Goal: Task Accomplishment & Management: Complete application form

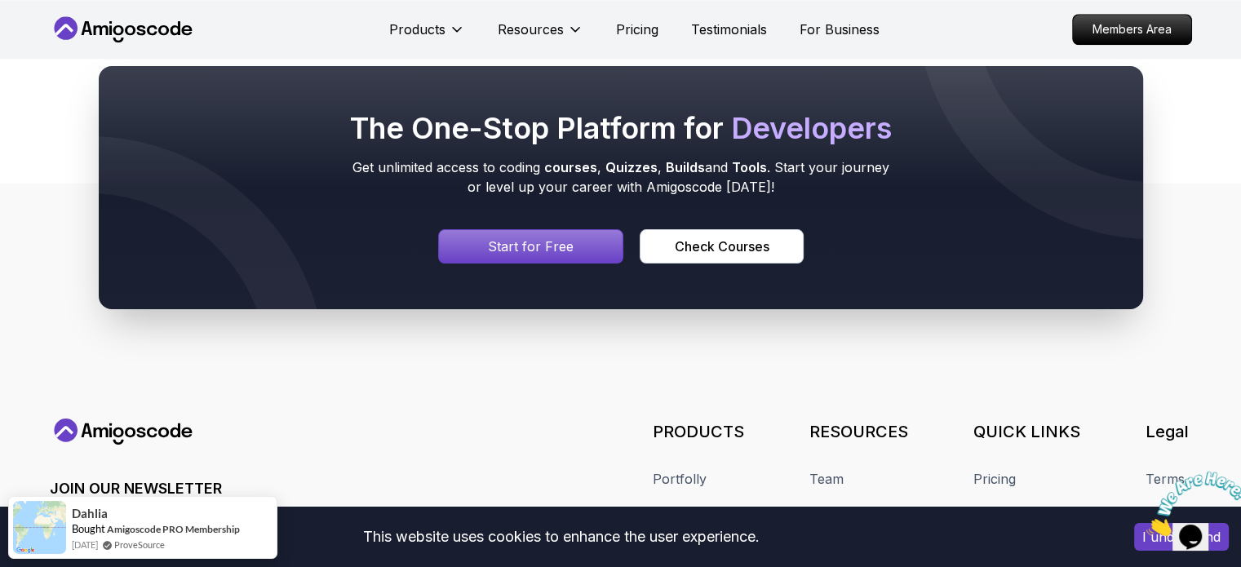
scroll to position [1589, 0]
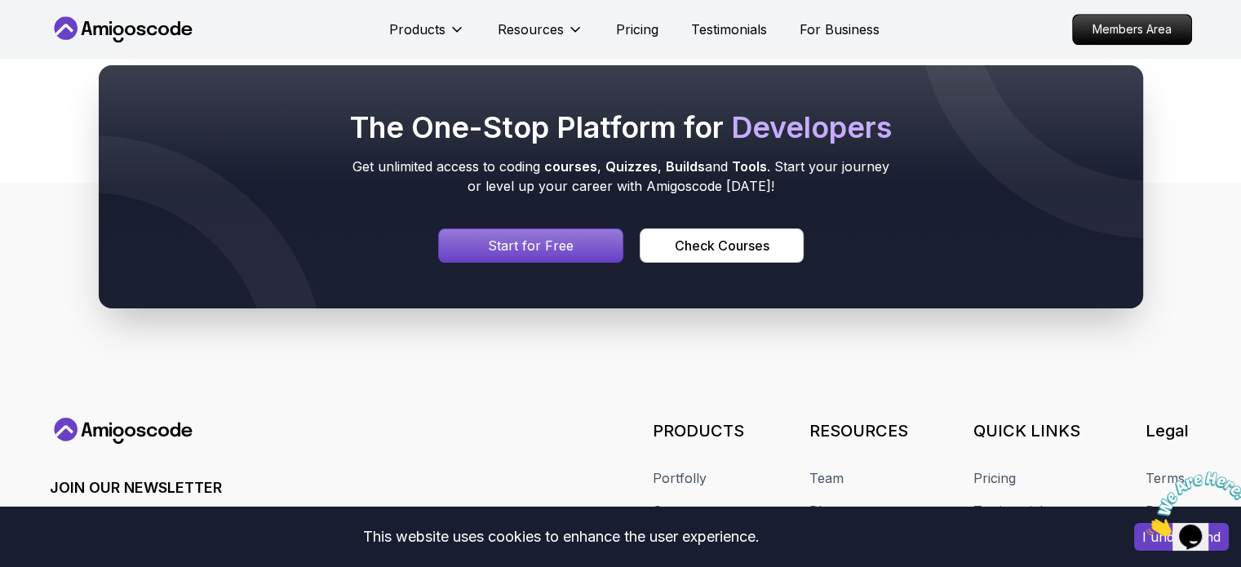
click at [542, 242] on p "Start for Free" at bounding box center [531, 246] width 86 height 20
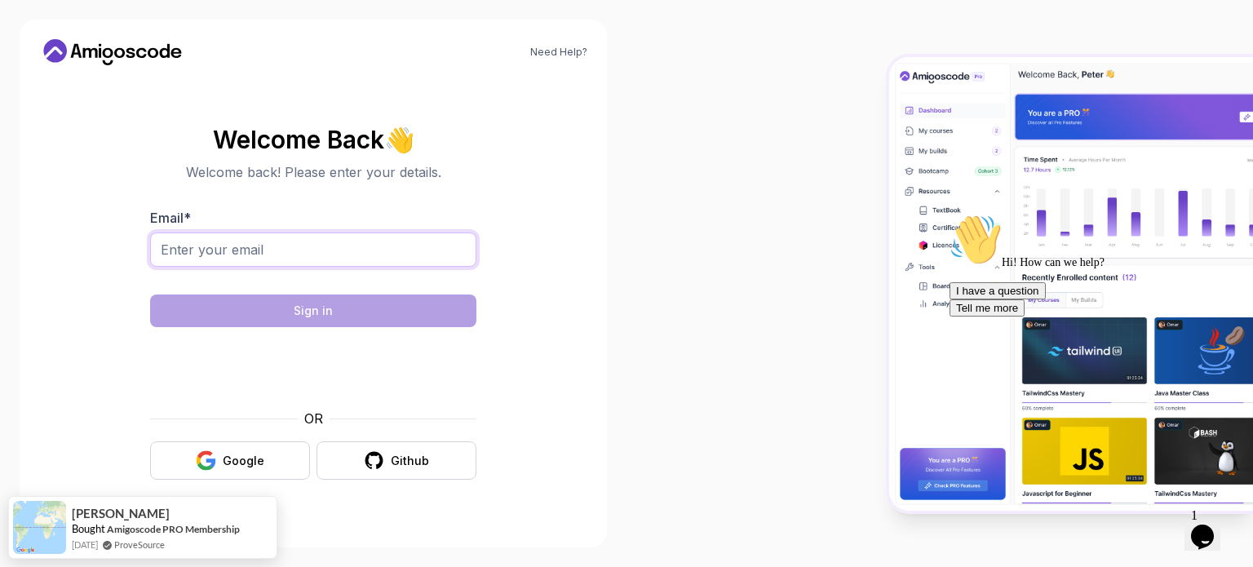
click at [353, 241] on input "Email *" at bounding box center [313, 250] width 326 height 34
click at [225, 456] on div "Google" at bounding box center [244, 461] width 42 height 16
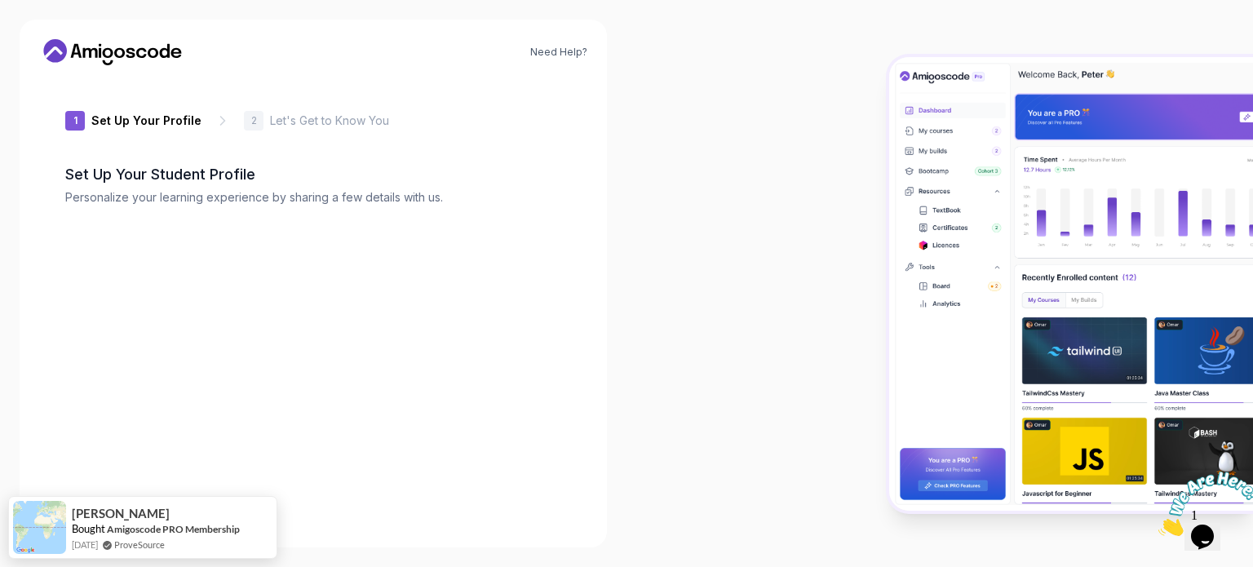
type input "sunnyrabbitdbc24"
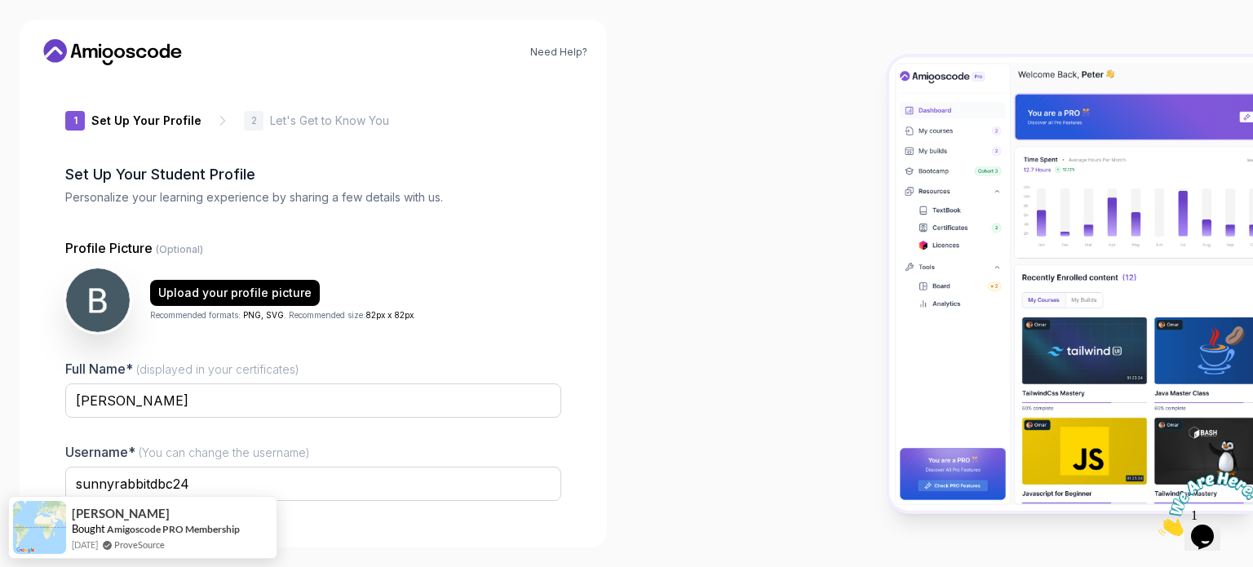
scroll to position [113, 0]
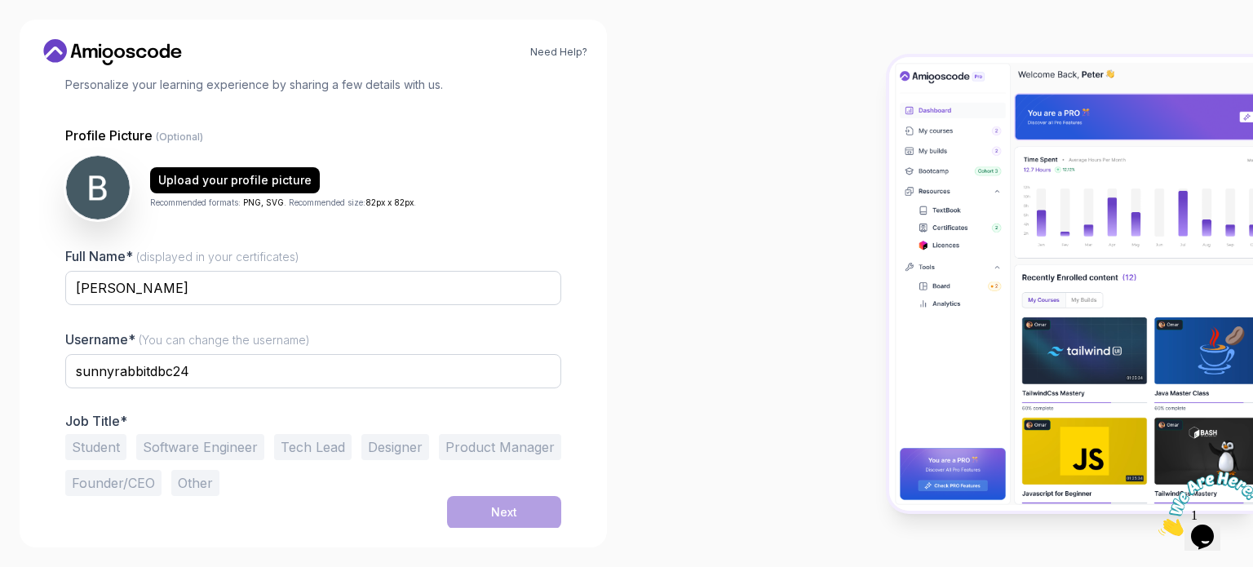
click at [100, 445] on button "Student" at bounding box center [95, 447] width 61 height 26
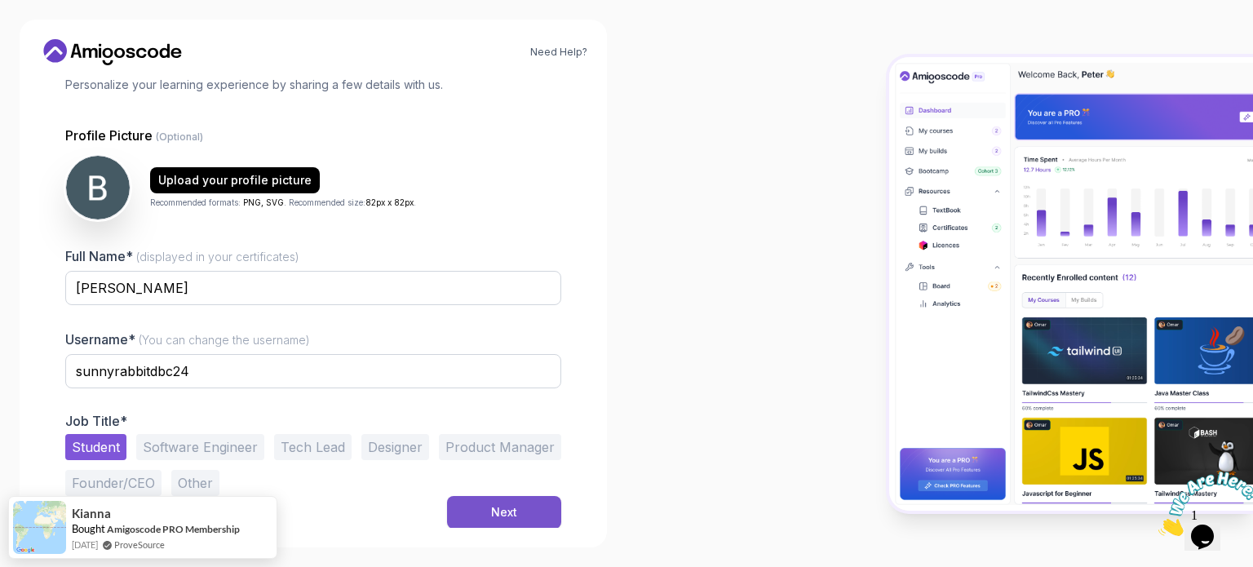
click at [502, 521] on button "Next" at bounding box center [504, 512] width 114 height 33
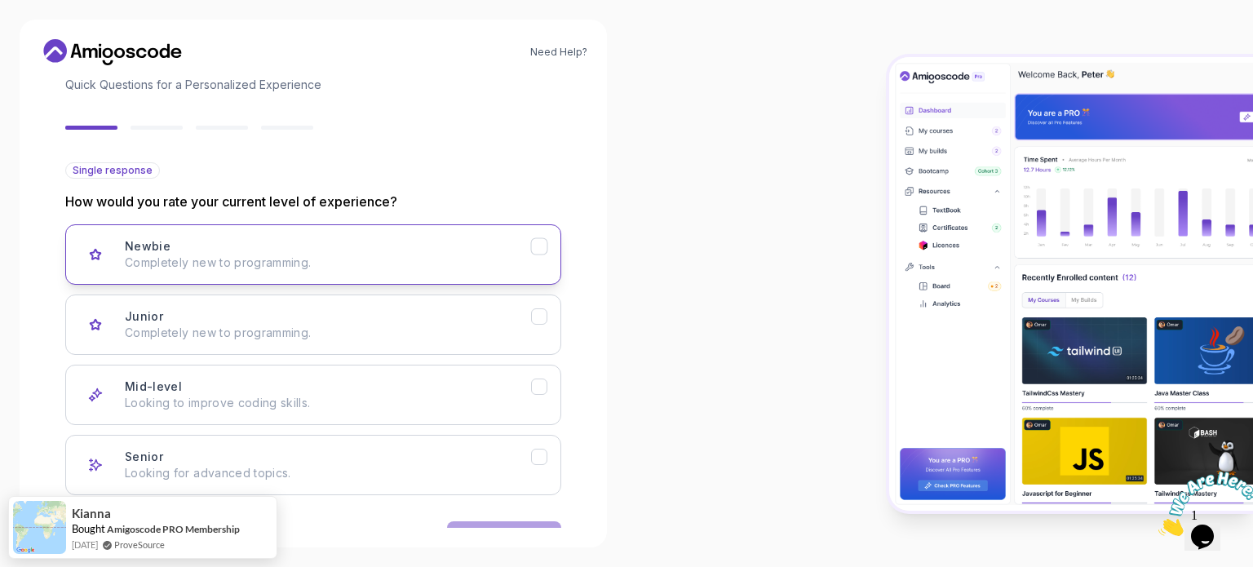
click at [388, 260] on p "Completely new to programming." at bounding box center [328, 263] width 406 height 16
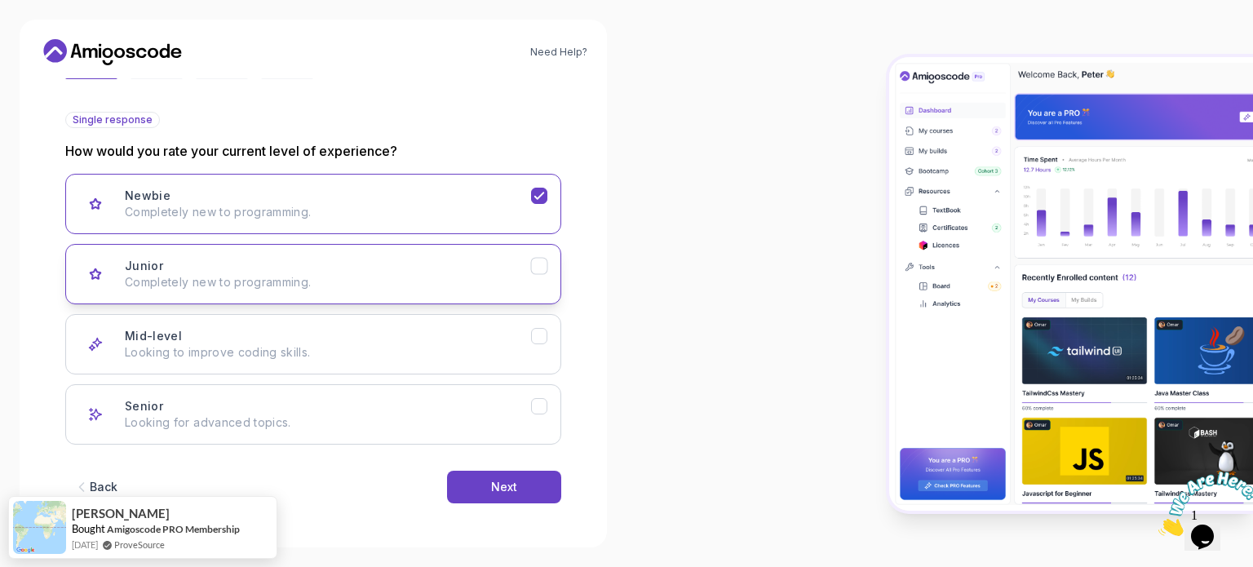
click at [439, 274] on p "Completely new to programming." at bounding box center [328, 282] width 406 height 16
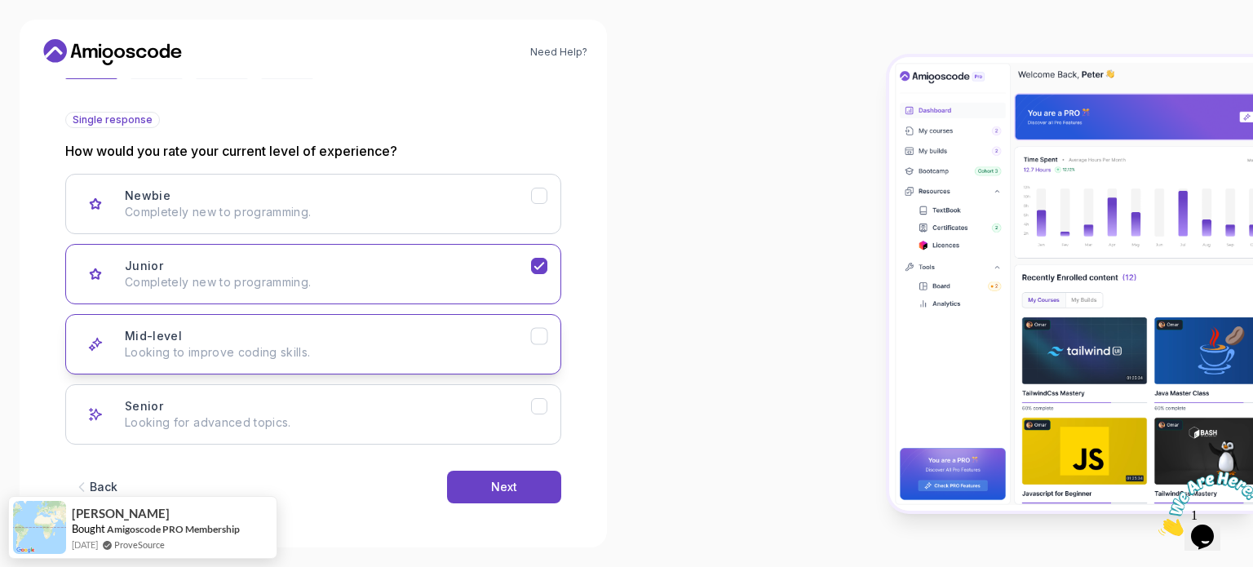
click at [454, 344] on p "Looking to improve coding skills." at bounding box center [328, 352] width 406 height 16
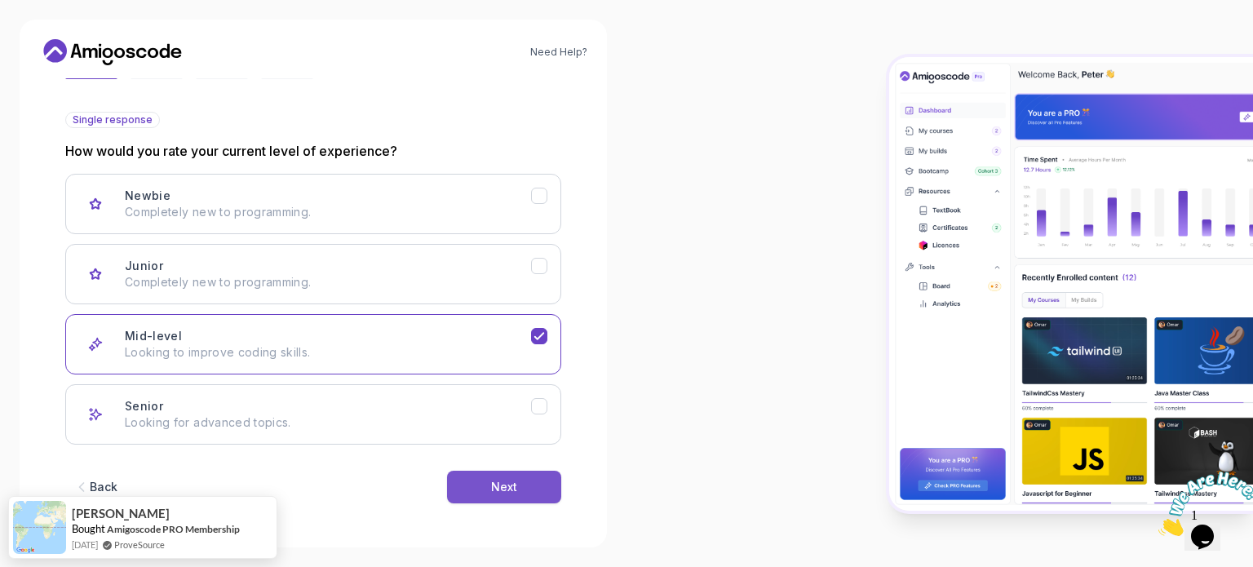
click at [490, 498] on button "Next" at bounding box center [504, 487] width 114 height 33
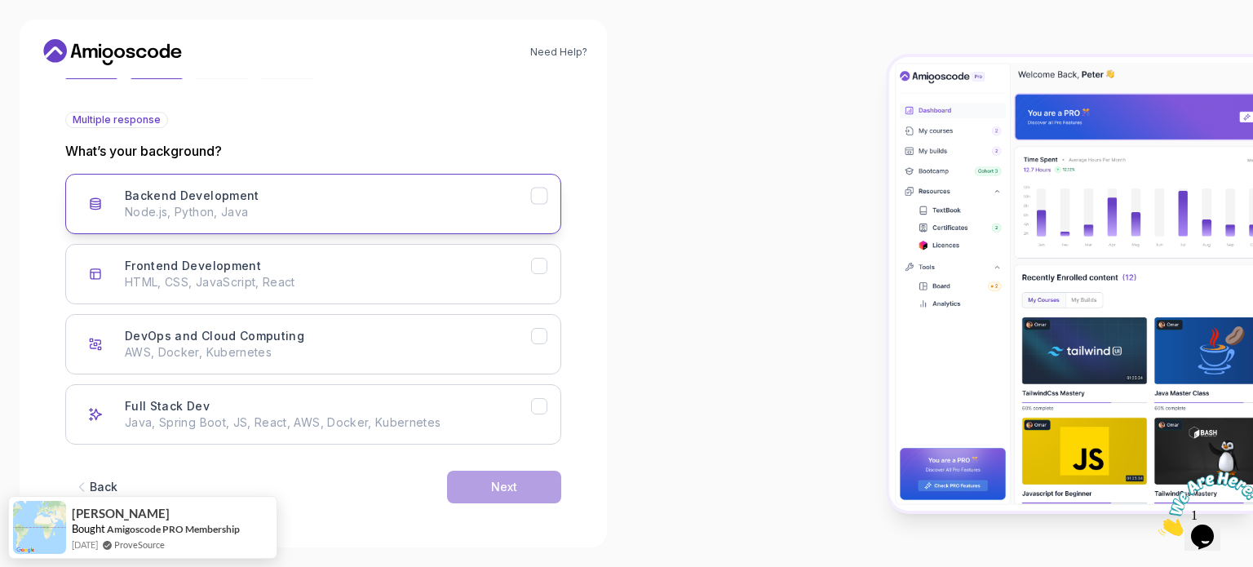
click at [443, 188] on div "Backend Development Node.js, Python, Java" at bounding box center [328, 204] width 406 height 33
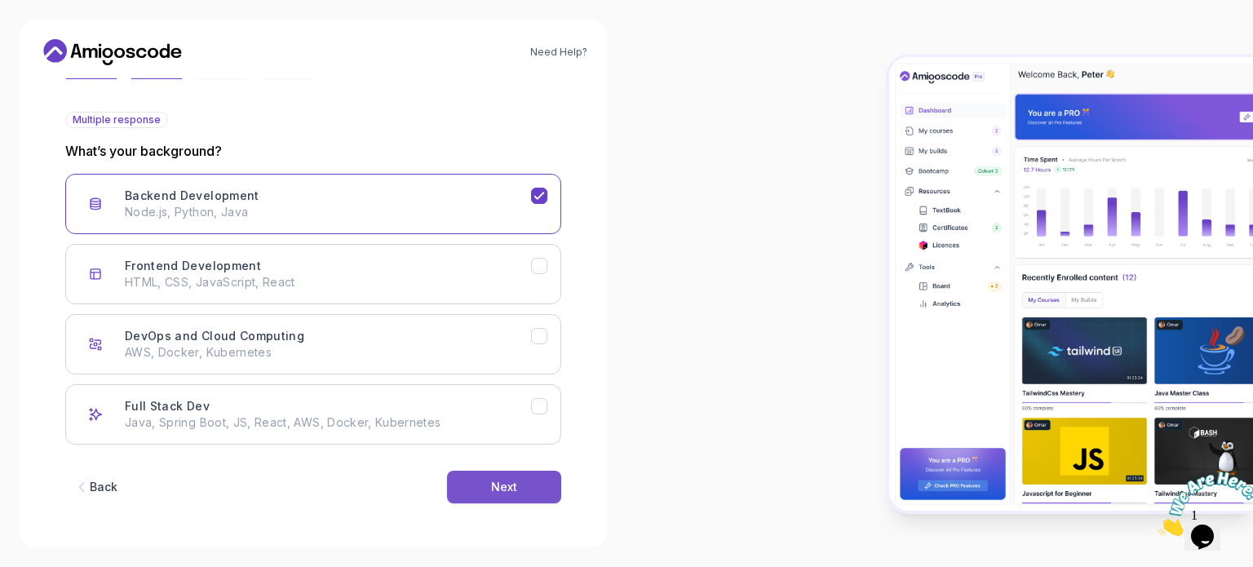
click at [512, 490] on div "Next" at bounding box center [504, 487] width 26 height 16
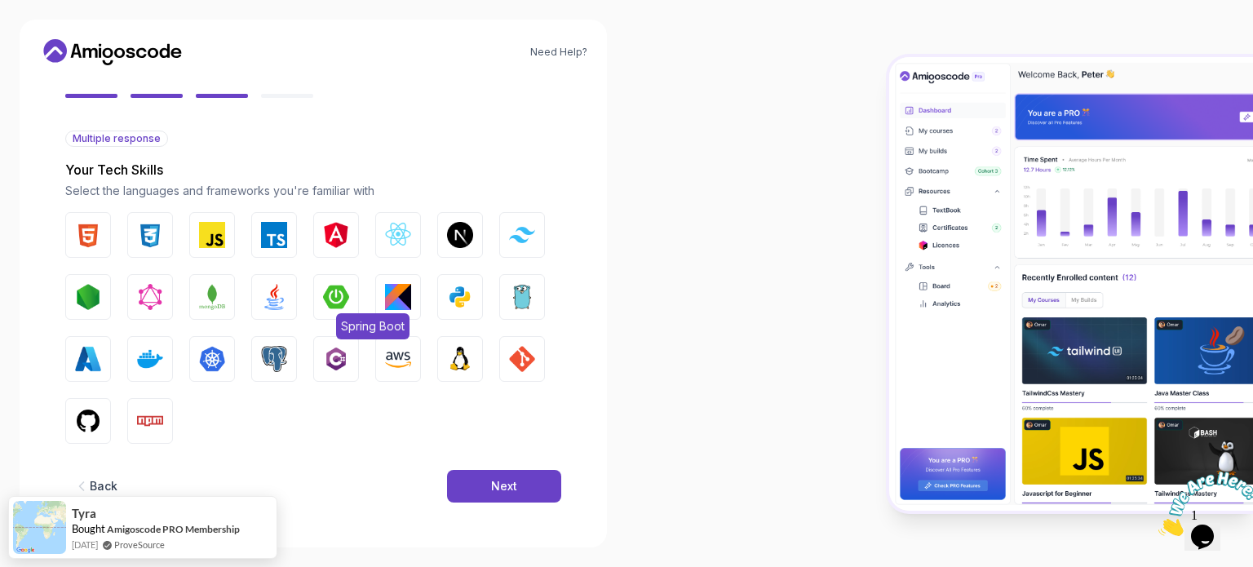
click at [333, 303] on img "button" at bounding box center [336, 297] width 26 height 26
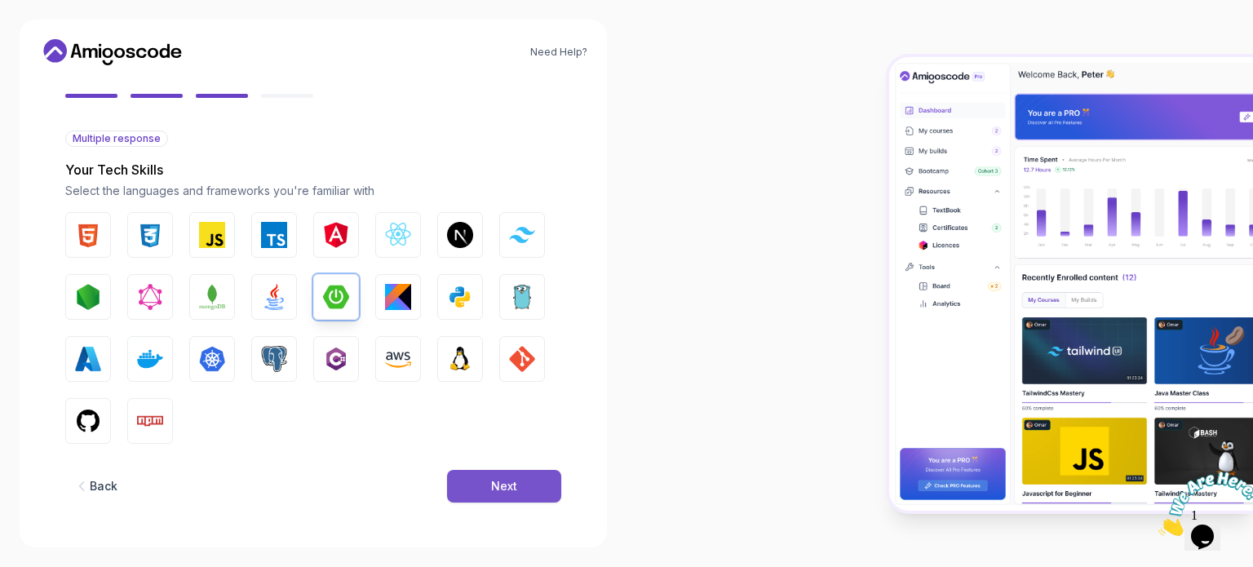
click at [479, 480] on button "Next" at bounding box center [504, 486] width 114 height 33
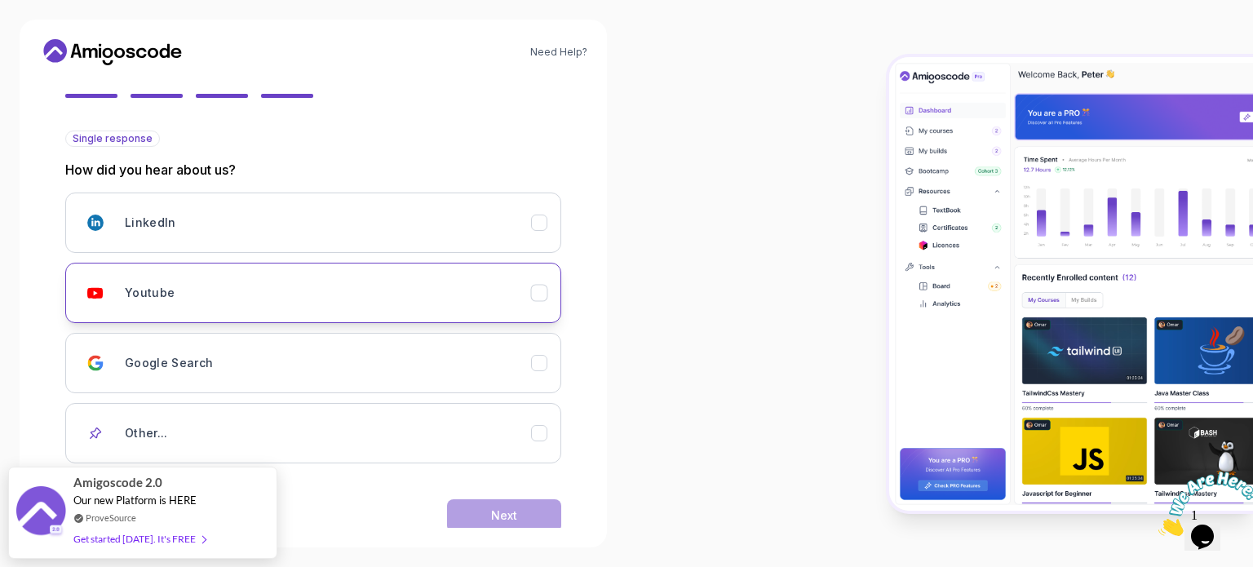
click at [446, 274] on button "Youtube" at bounding box center [313, 293] width 496 height 60
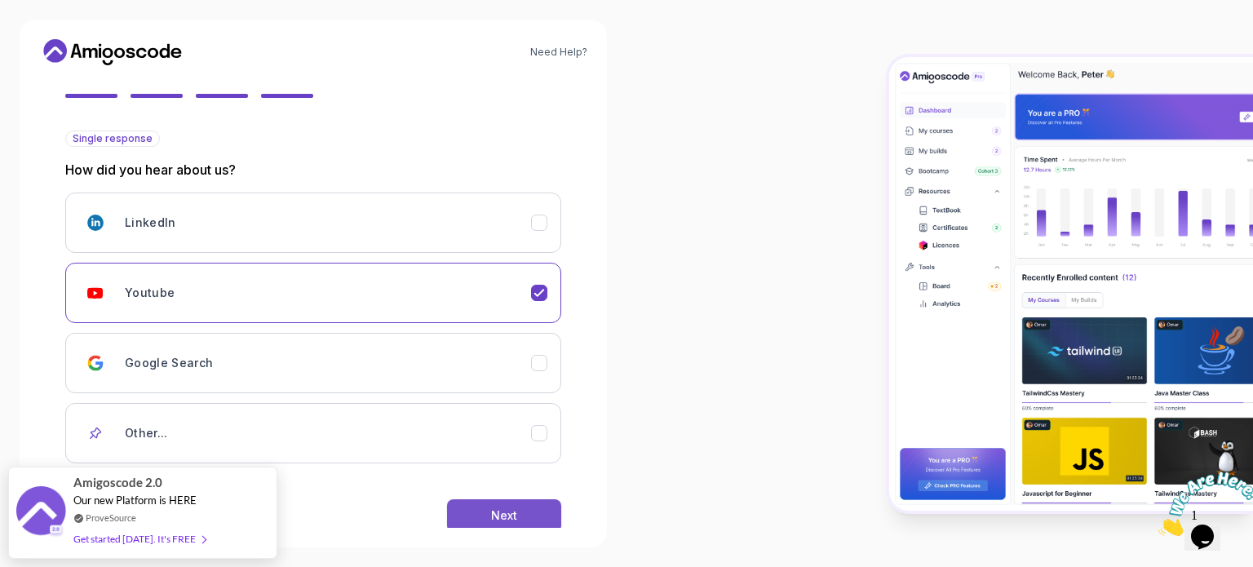
click at [523, 505] on button "Next" at bounding box center [504, 515] width 114 height 33
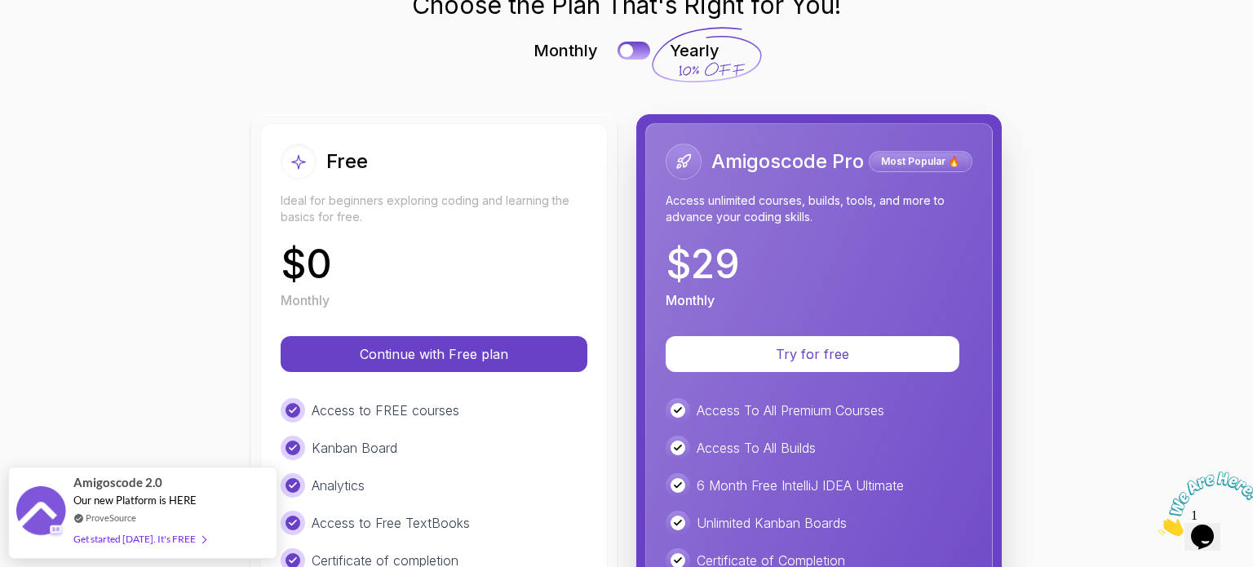
scroll to position [85, 0]
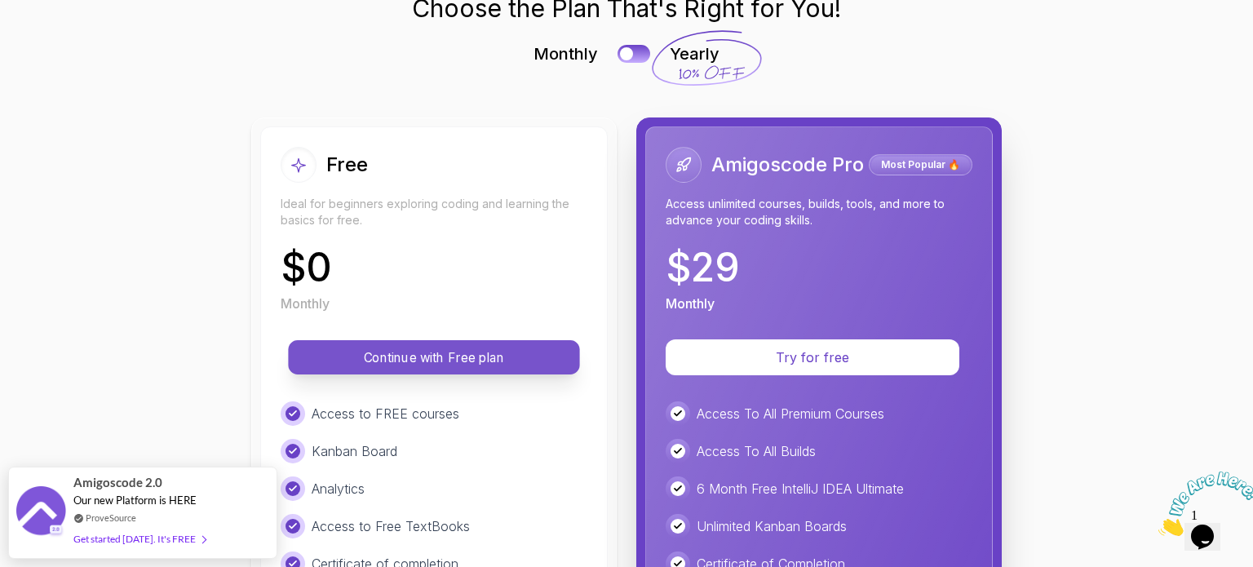
click at [516, 348] on p "Continue with Free plan" at bounding box center [434, 357] width 255 height 19
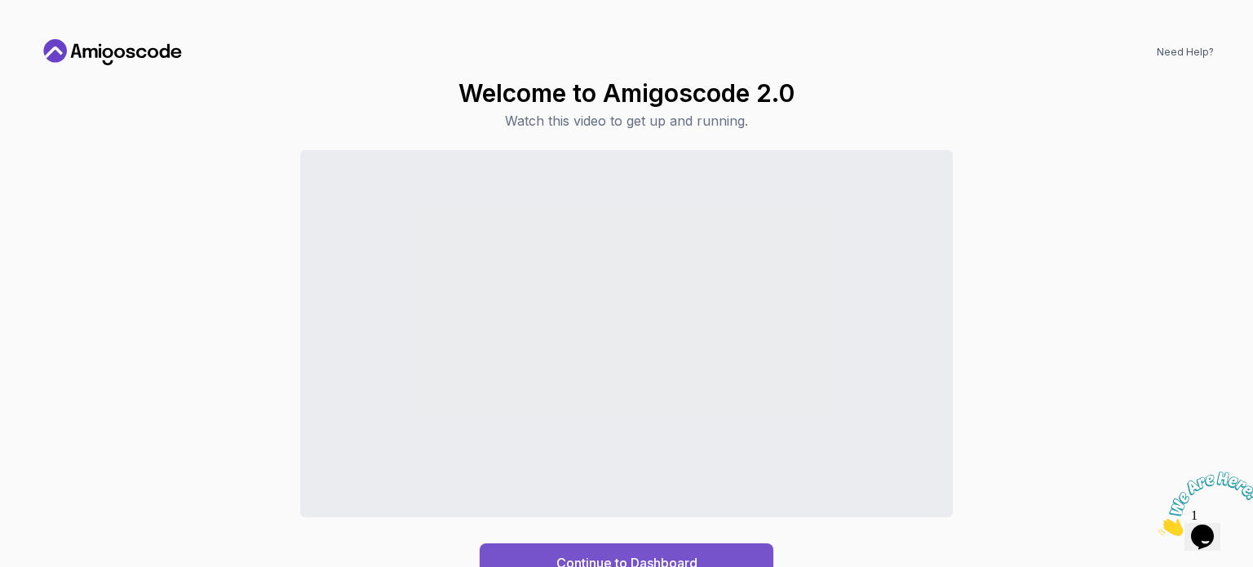
click at [575, 554] on div "Continue to Dashboard" at bounding box center [626, 563] width 141 height 20
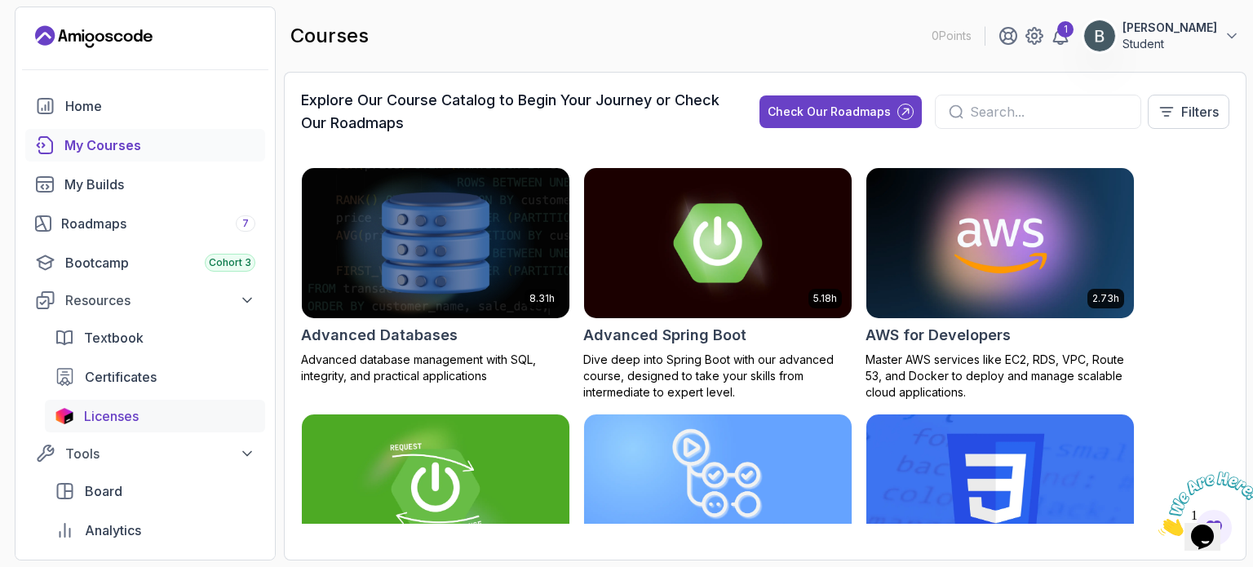
click at [110, 414] on span "Licenses" at bounding box center [111, 416] width 55 height 20
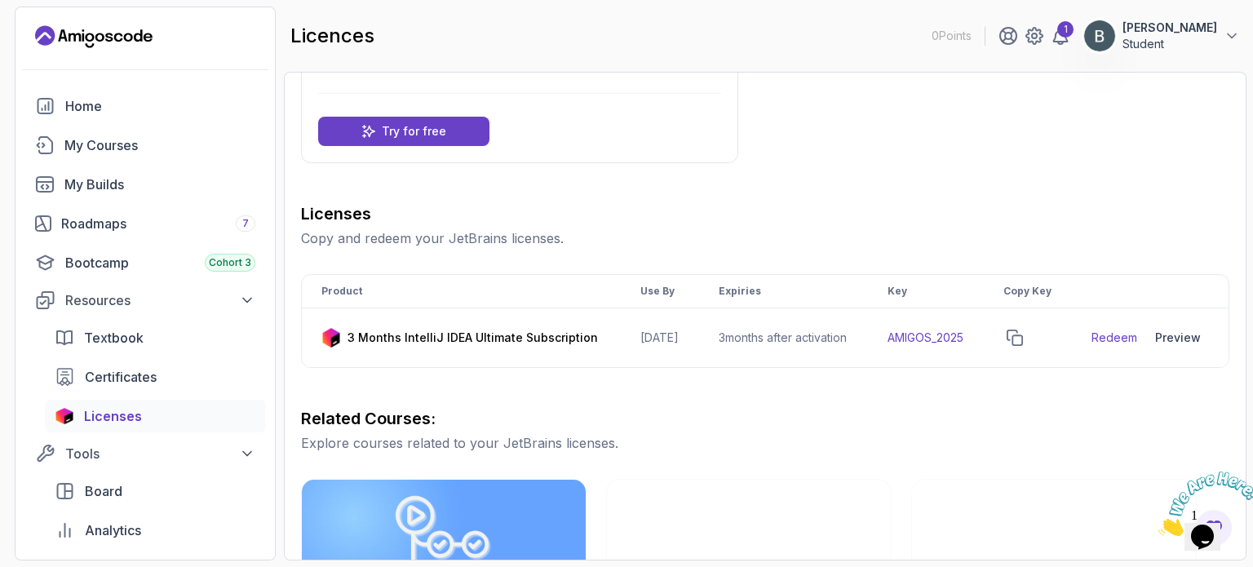
scroll to position [110, 0]
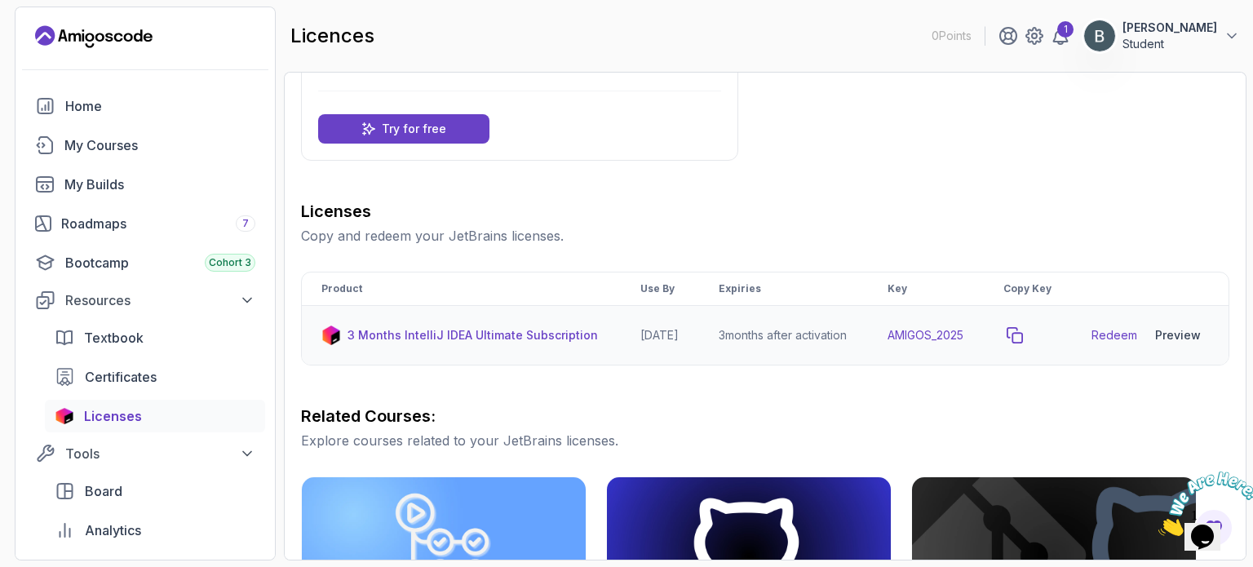
click at [1022, 343] on icon "copy-button" at bounding box center [1015, 335] width 15 height 15
